Goal: Obtain resource: Download file/media

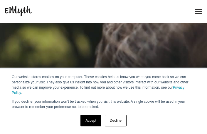
scroll to position [814, 0]
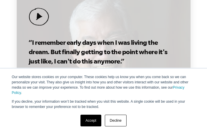
click at [75, 66] on h3 "“I remember early days when I was living the dream. But finally getting to the …" at bounding box center [103, 52] width 149 height 28
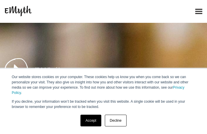
scroll to position [2663, 0]
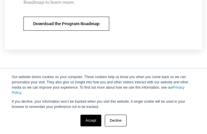
click at [51, 31] on link "Download the Program Roadmap" at bounding box center [66, 24] width 86 height 14
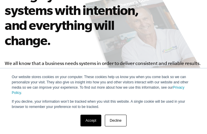
scroll to position [176, 0]
